Goal: Feedback & Contribution: Submit feedback/report problem

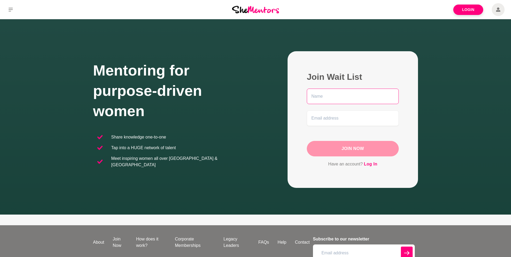
click at [323, 98] on input "text" at bounding box center [353, 97] width 92 height 16
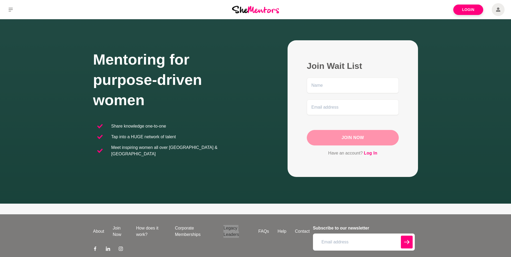
scroll to position [39, 0]
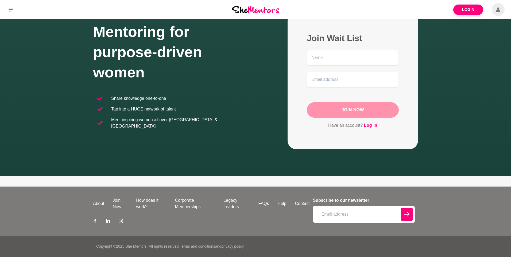
click at [197, 187] on div "About Join Now How does it work? Corporate Memberships Legacy Leaders FAQs Help…" at bounding box center [255, 211] width 325 height 49
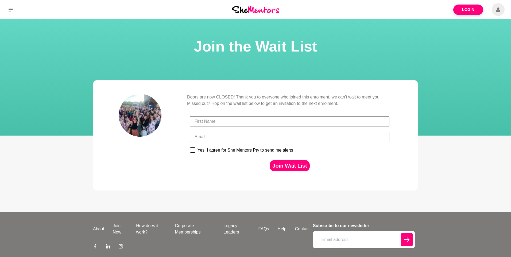
scroll to position [25, 0]
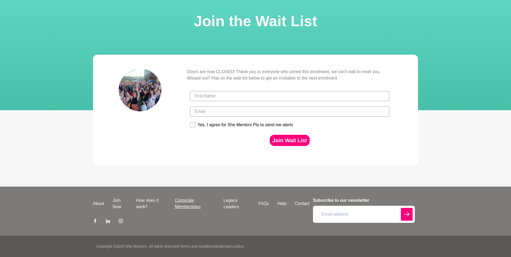
click at [189, 202] on link "Corporate Memberships" at bounding box center [195, 204] width 49 height 13
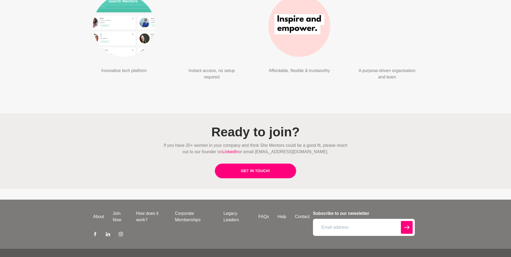
scroll to position [1317, 0]
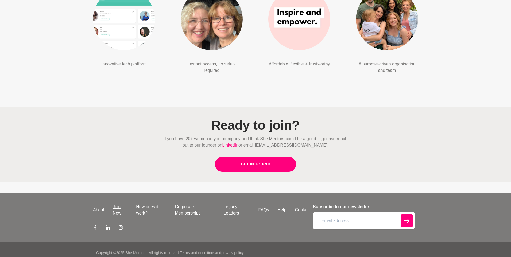
click at [121, 205] on link "Join Now" at bounding box center [120, 210] width 23 height 13
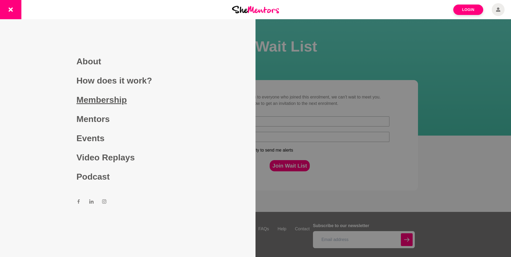
click at [116, 99] on link "Membership" at bounding box center [127, 99] width 103 height 19
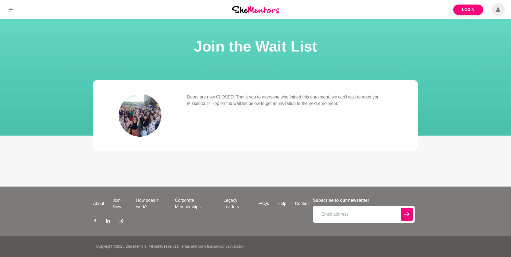
click at [239, 105] on p "Doors are now CLOSED! Thank you to everyone who joined this enrolment, we can't…" at bounding box center [289, 100] width 205 height 13
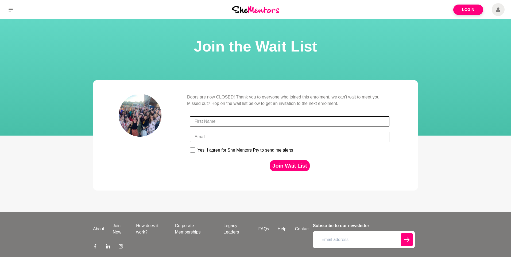
click at [225, 120] on input "First Name" at bounding box center [289, 122] width 199 height 10
type input "[PERSON_NAME]"
type input "[EMAIL_ADDRESS][DOMAIN_NAME]"
click at [214, 150] on div "Yes, I agree for She Mentors Pty to send me alerts" at bounding box center [246, 150] width 96 height 5
click at [190, 148] on input "Yes, I agree for She Mentors Pty to send me alerts" at bounding box center [190, 147] width 0 height 0
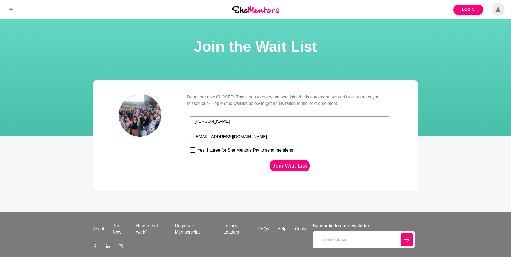
checkbox input "true"
click at [283, 167] on button "Join Wait List" at bounding box center [290, 165] width 40 height 11
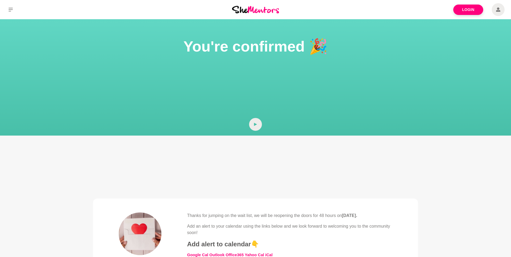
click at [504, 11] on span at bounding box center [498, 9] width 13 height 13
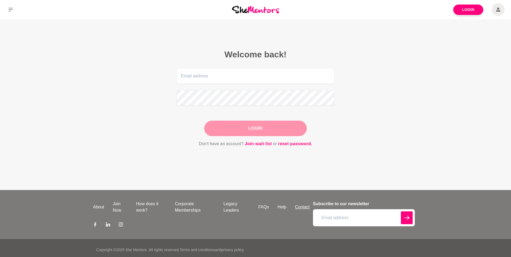
click at [302, 206] on link "Contact" at bounding box center [302, 207] width 23 height 6
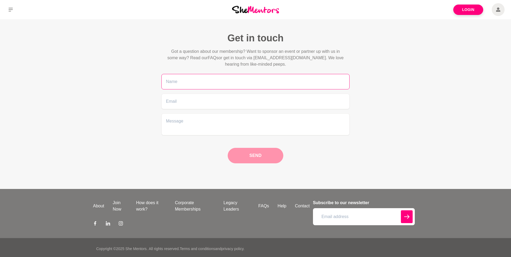
click at [246, 87] on input "text" at bounding box center [255, 82] width 188 height 16
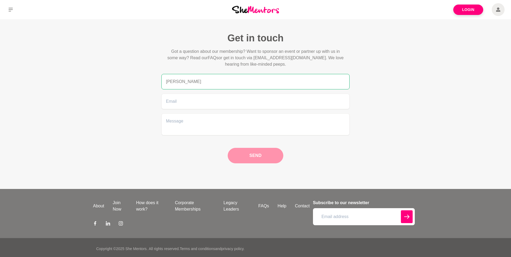
type input "Bianca Bemand"
type input "bianca@intention.al"
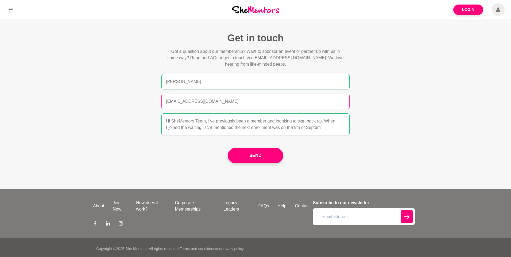
scroll to position [2, 0]
click at [273, 125] on textarea "Hi SheMentors Team, I've previously been a member and loonking to sign back up.…" at bounding box center [255, 125] width 188 height 22
click at [271, 132] on textarea "Hi SheMentors Team, I've previously been a member and loonking to sign back up.…" at bounding box center [255, 125] width 188 height 22
click at [285, 119] on textarea "Hi SheMentors Team, I've previously been a member and loonking to sign back up.…" at bounding box center [255, 125] width 188 height 22
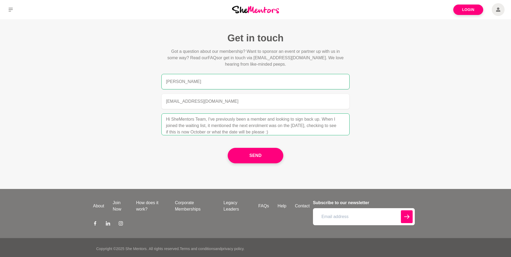
click at [297, 123] on textarea "Hi SheMentors Team, I've previously been a member and looking to sign back up. …" at bounding box center [255, 125] width 188 height 22
type textarea "Hi SheMentors Team, I've previously been a member and looking to sign back up. …"
click at [263, 154] on button "Send" at bounding box center [256, 156] width 56 height 16
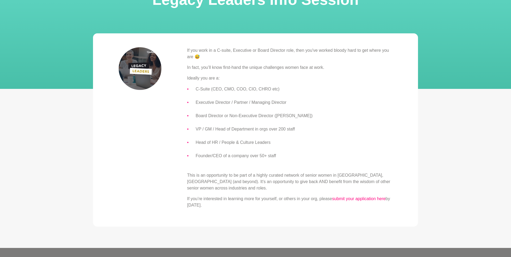
scroll to position [46, 0]
